Goal: Task Accomplishment & Management: Manage account settings

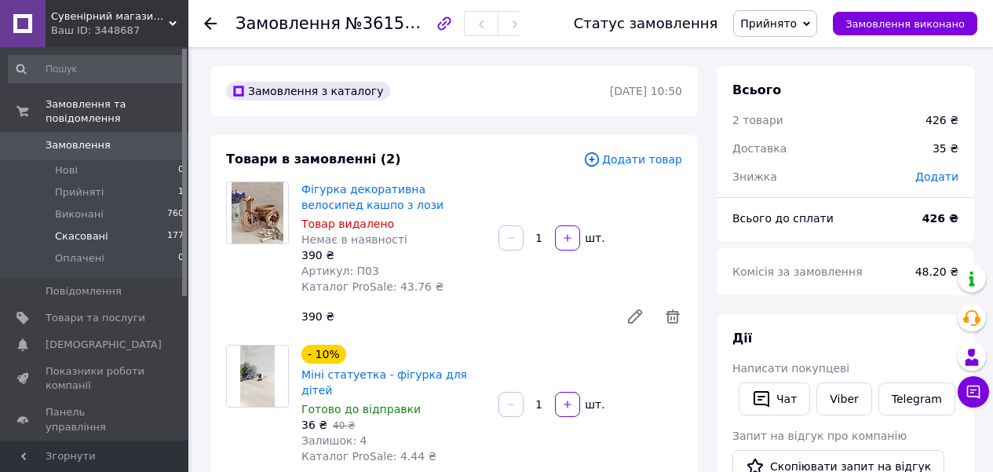
scroll to position [785, 0]
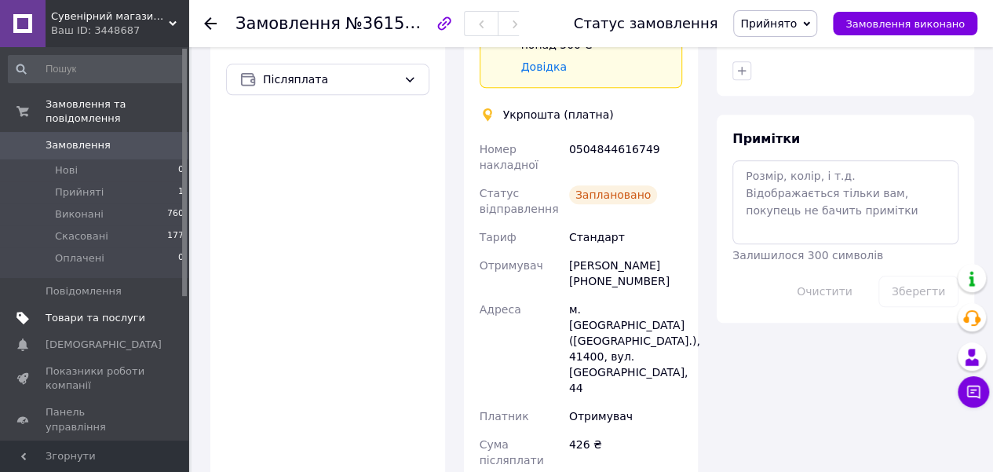
click at [83, 311] on span "Товари та послуги" at bounding box center [96, 318] width 100 height 14
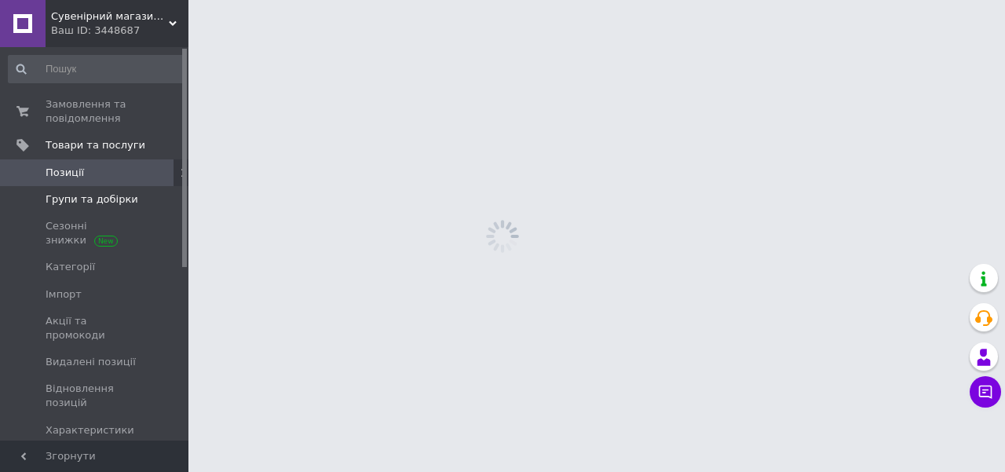
click at [103, 202] on span "Групи та добірки" at bounding box center [92, 199] width 93 height 14
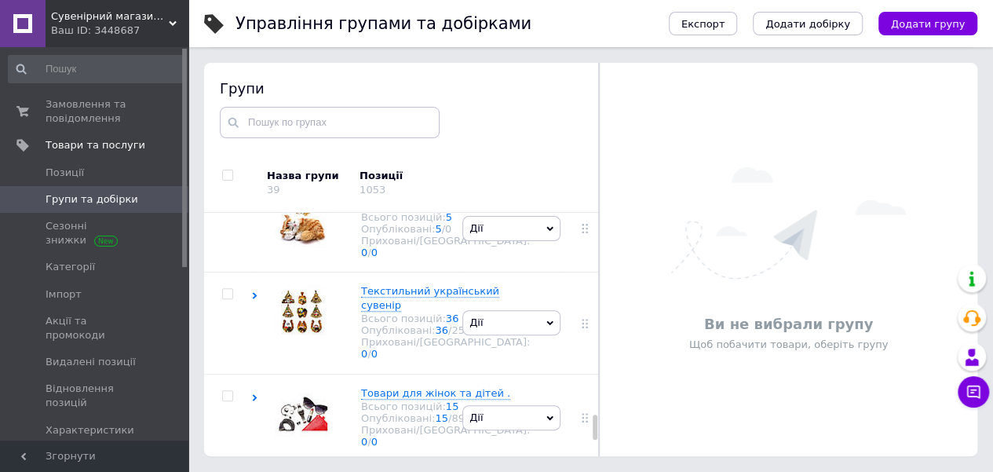
scroll to position [1727, 0]
click at [332, 173] on div "Дерев'яні розвиваючі іграшки для дітей та інше . Всього позицій: 23 Опублікован…" at bounding box center [430, 134] width 200 height 78
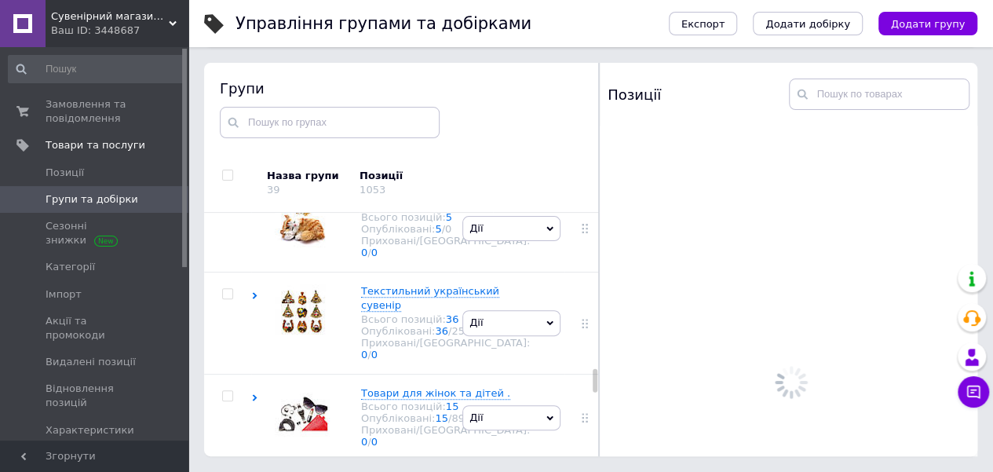
scroll to position [1962, 0]
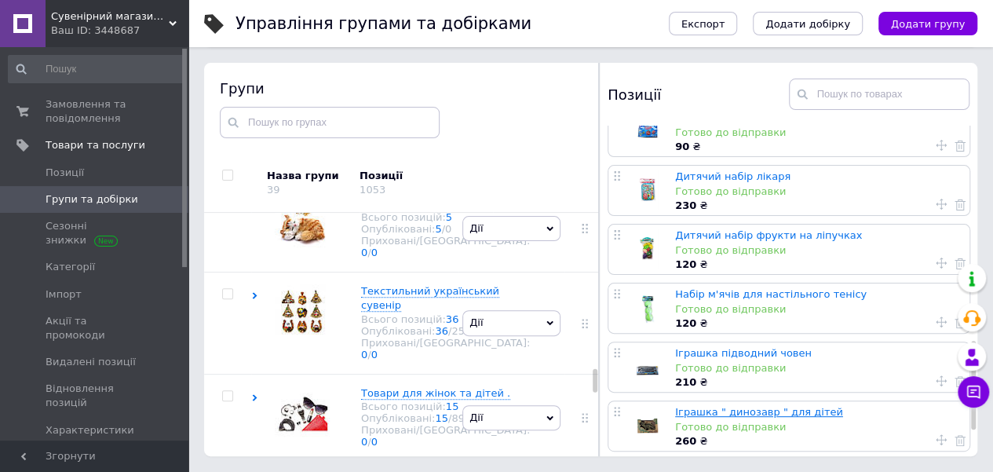
scroll to position [895, 0]
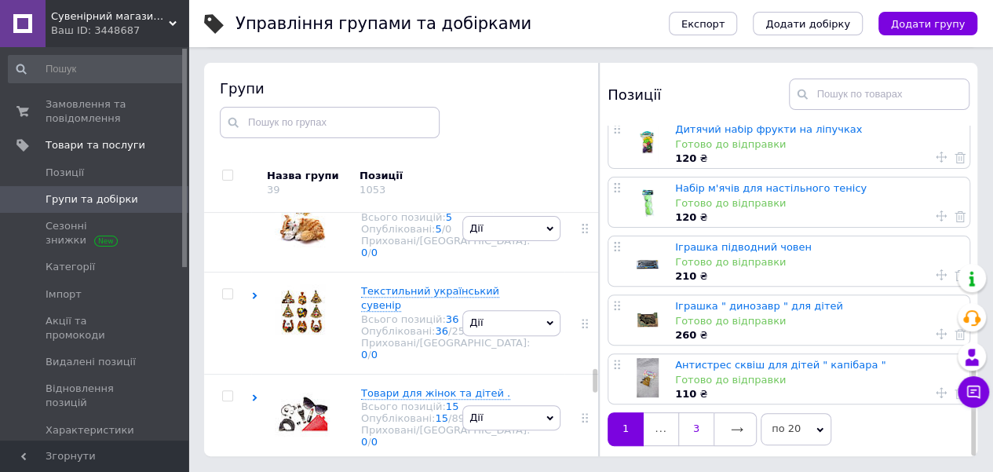
click at [697, 425] on link "3" at bounding box center [695, 428] width 35 height 33
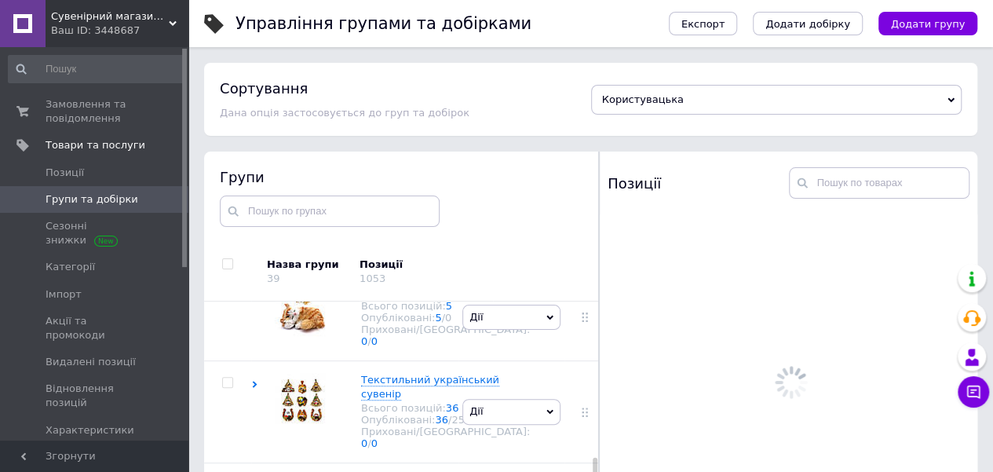
scroll to position [0, 0]
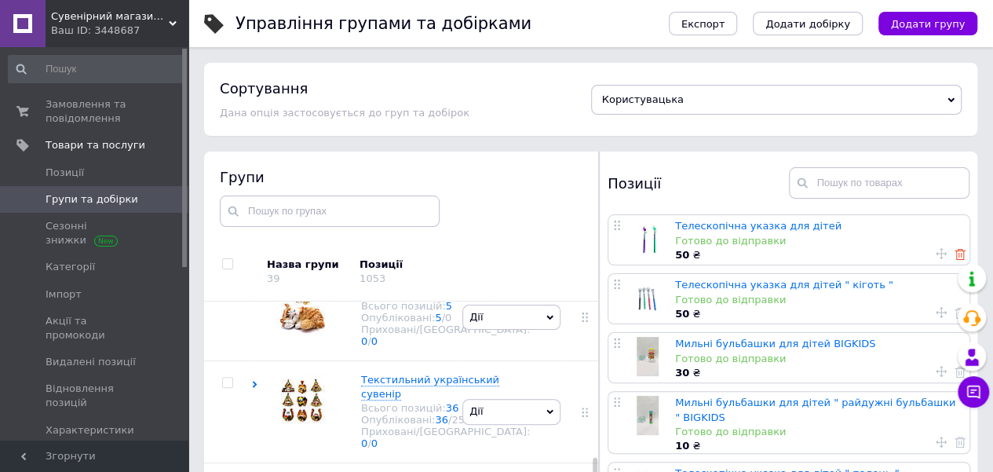
click at [954, 254] on use at bounding box center [959, 254] width 11 height 11
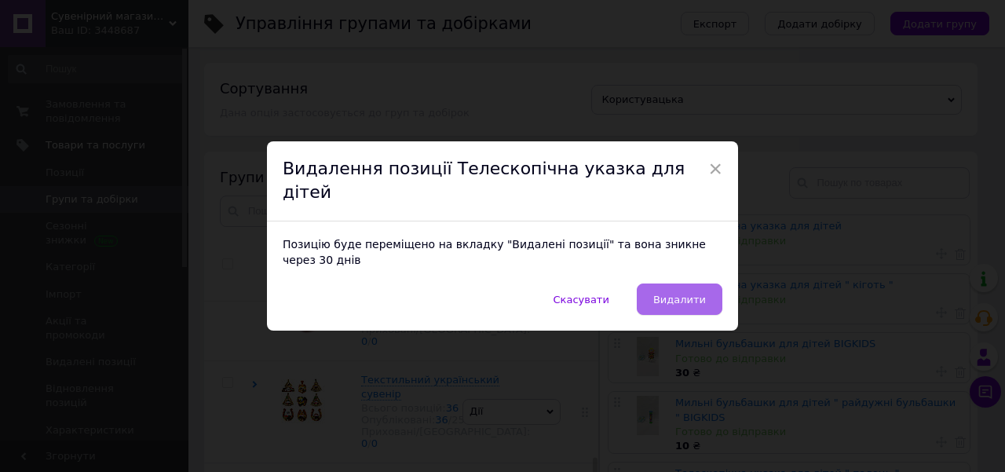
click at [703, 283] on button "Видалити" at bounding box center [680, 298] width 86 height 31
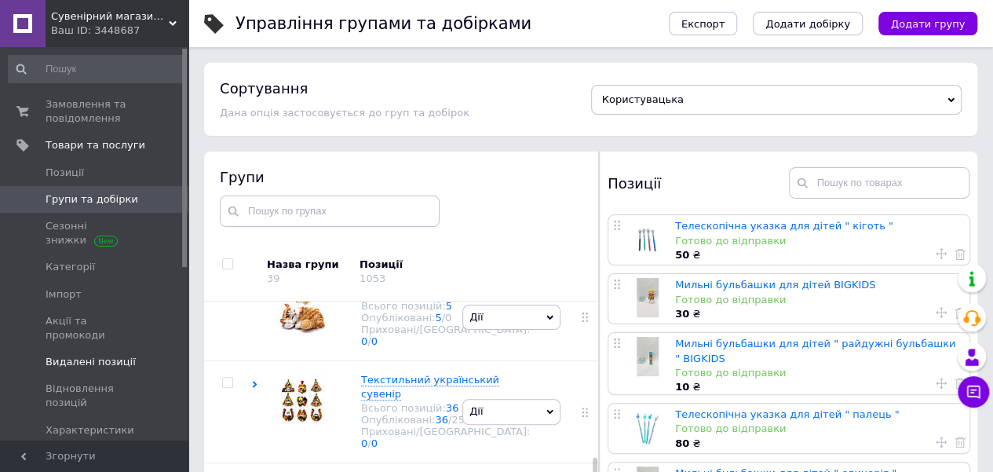
click at [97, 355] on span "Видалені позиції" at bounding box center [91, 362] width 90 height 14
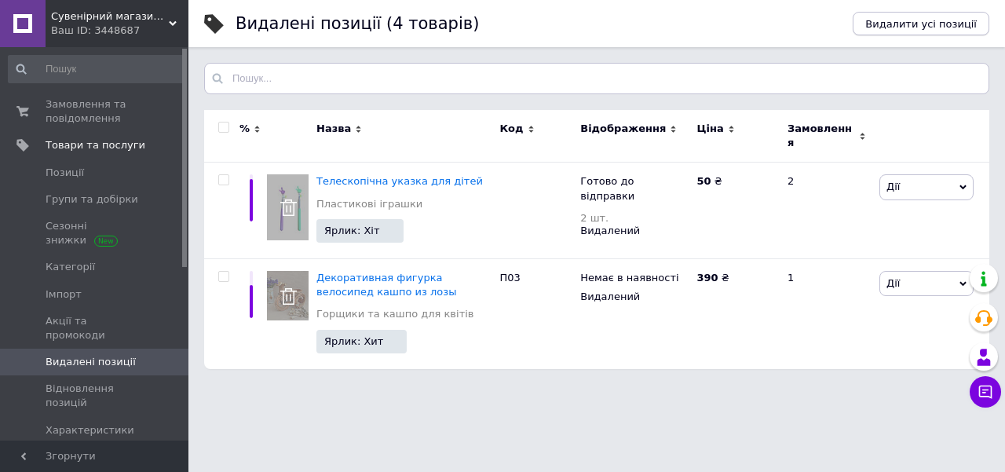
click at [920, 26] on span "Видалити усі позиції" at bounding box center [920, 24] width 111 height 12
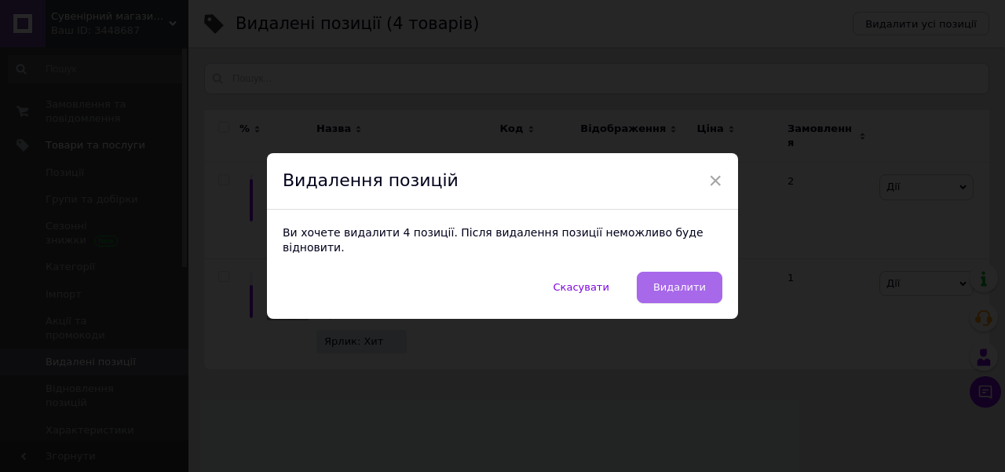
click at [703, 281] on span "Видалити" at bounding box center [679, 287] width 53 height 12
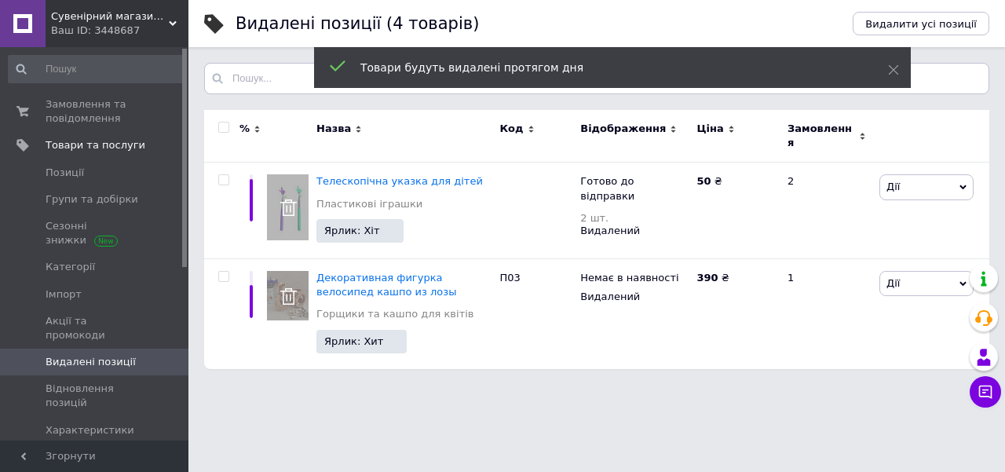
click at [88, 450] on span "[DEMOGRAPHIC_DATA]" at bounding box center [104, 457] width 116 height 14
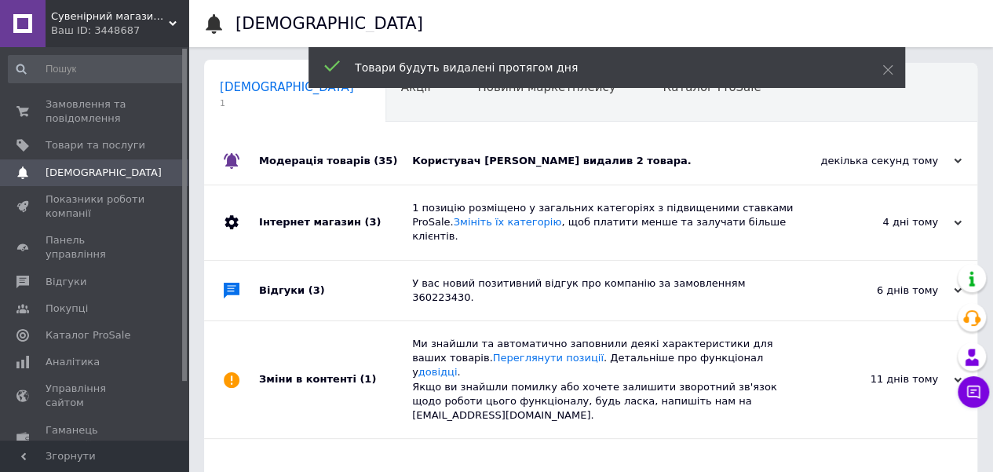
scroll to position [0, 5]
click at [336, 167] on div "Модерація товарів (35)" at bounding box center [335, 160] width 153 height 47
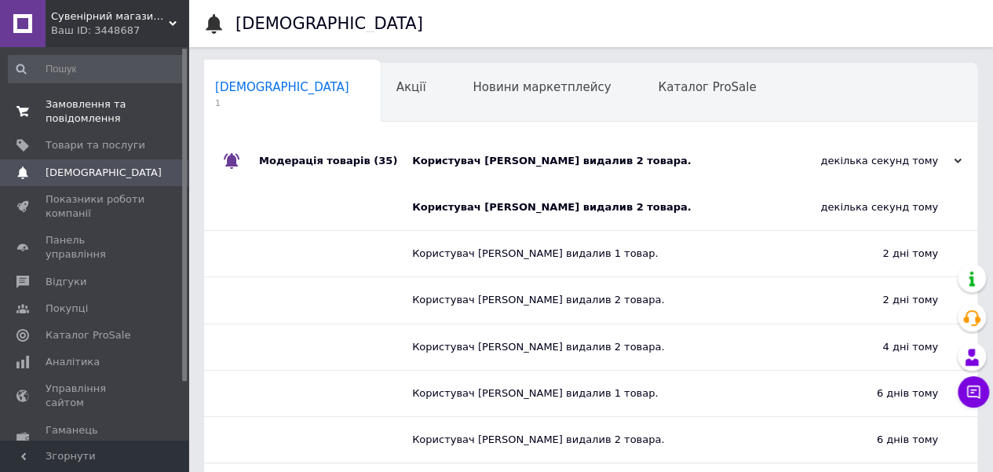
click at [130, 111] on span "Замовлення та повідомлення" at bounding box center [96, 111] width 100 height 28
